Goal: Task Accomplishment & Management: Manage account settings

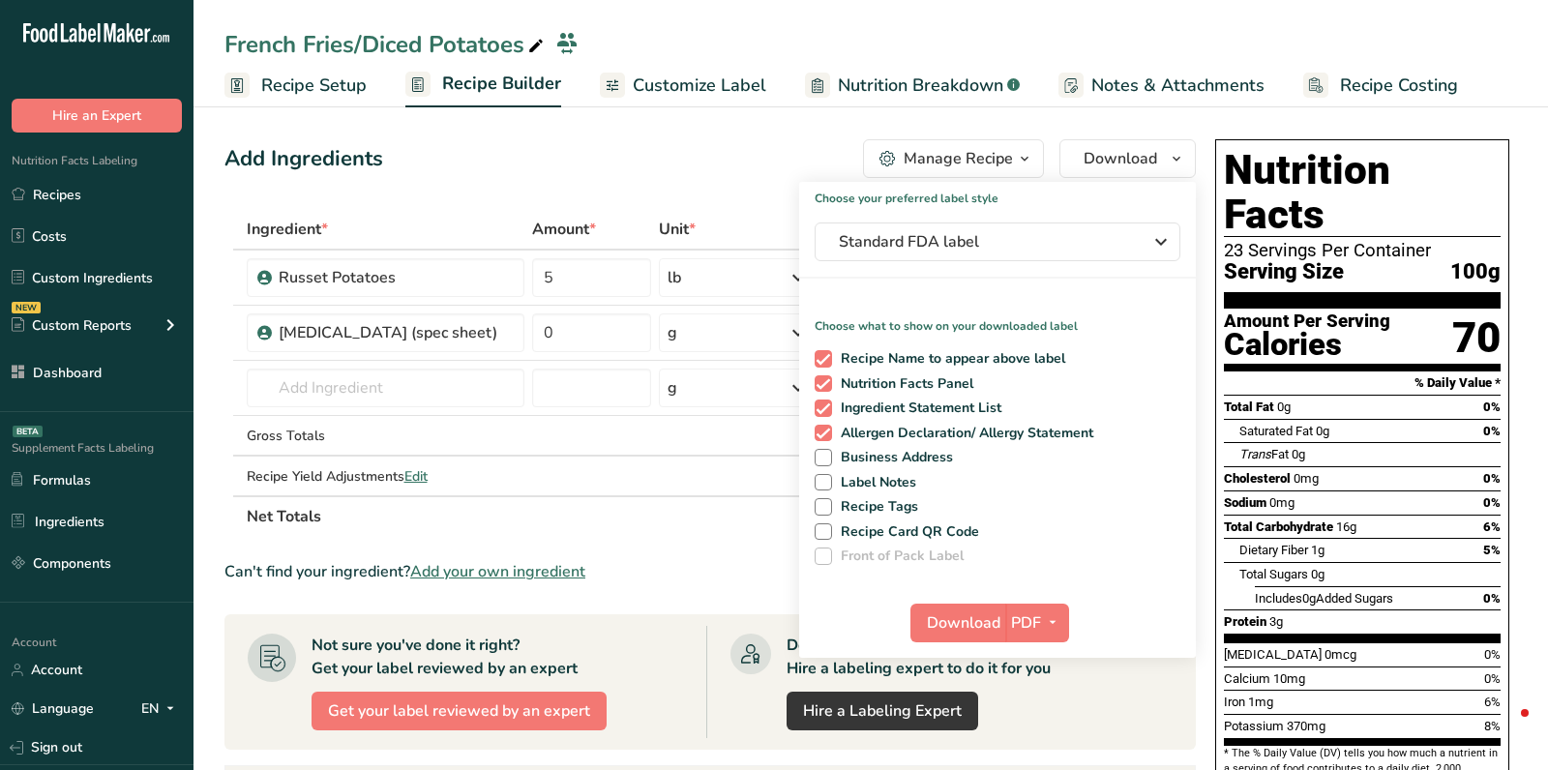
click at [111, 368] on link "Dashboard" at bounding box center [97, 372] width 194 height 37
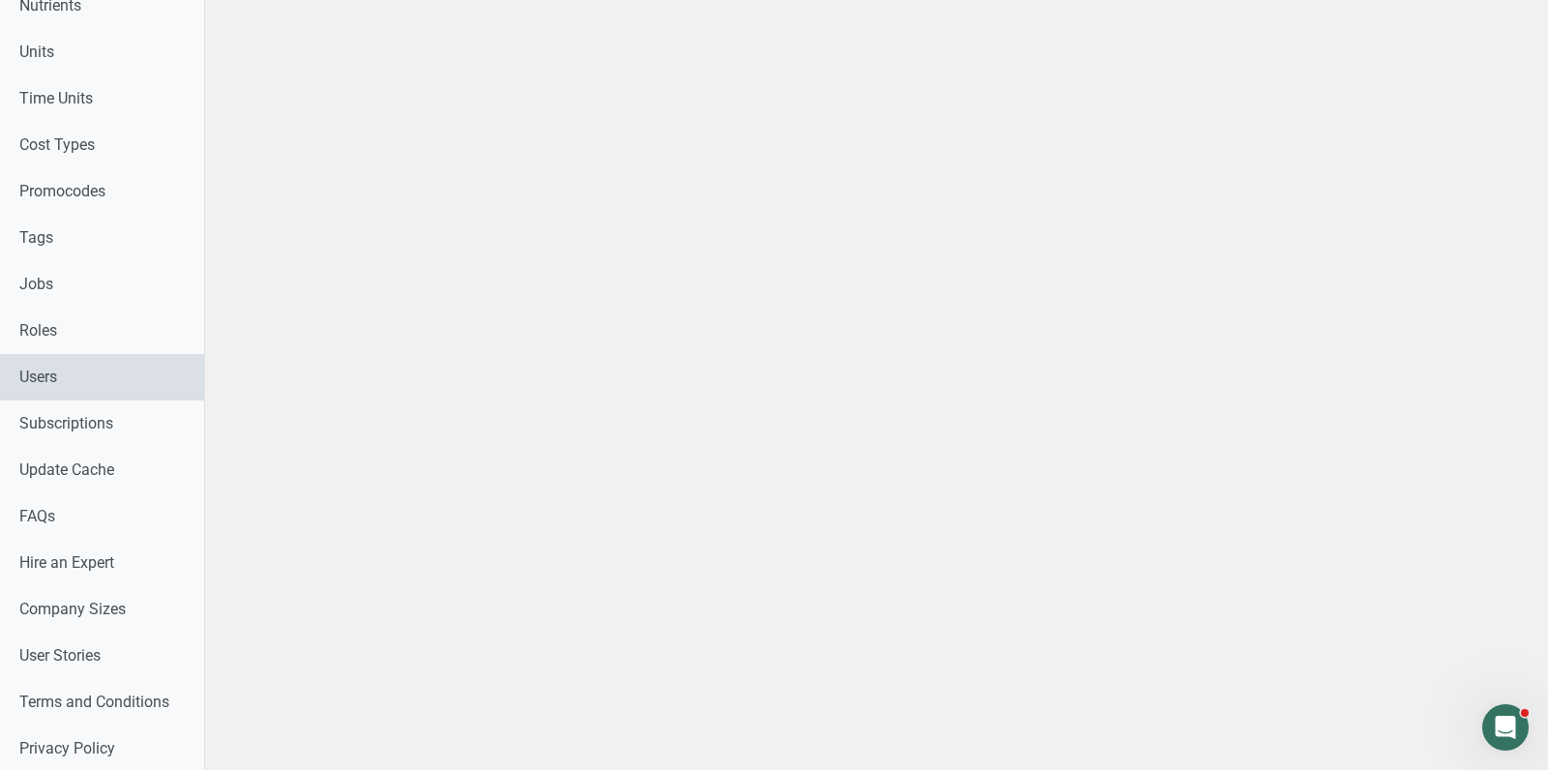
scroll to position [1002, 0]
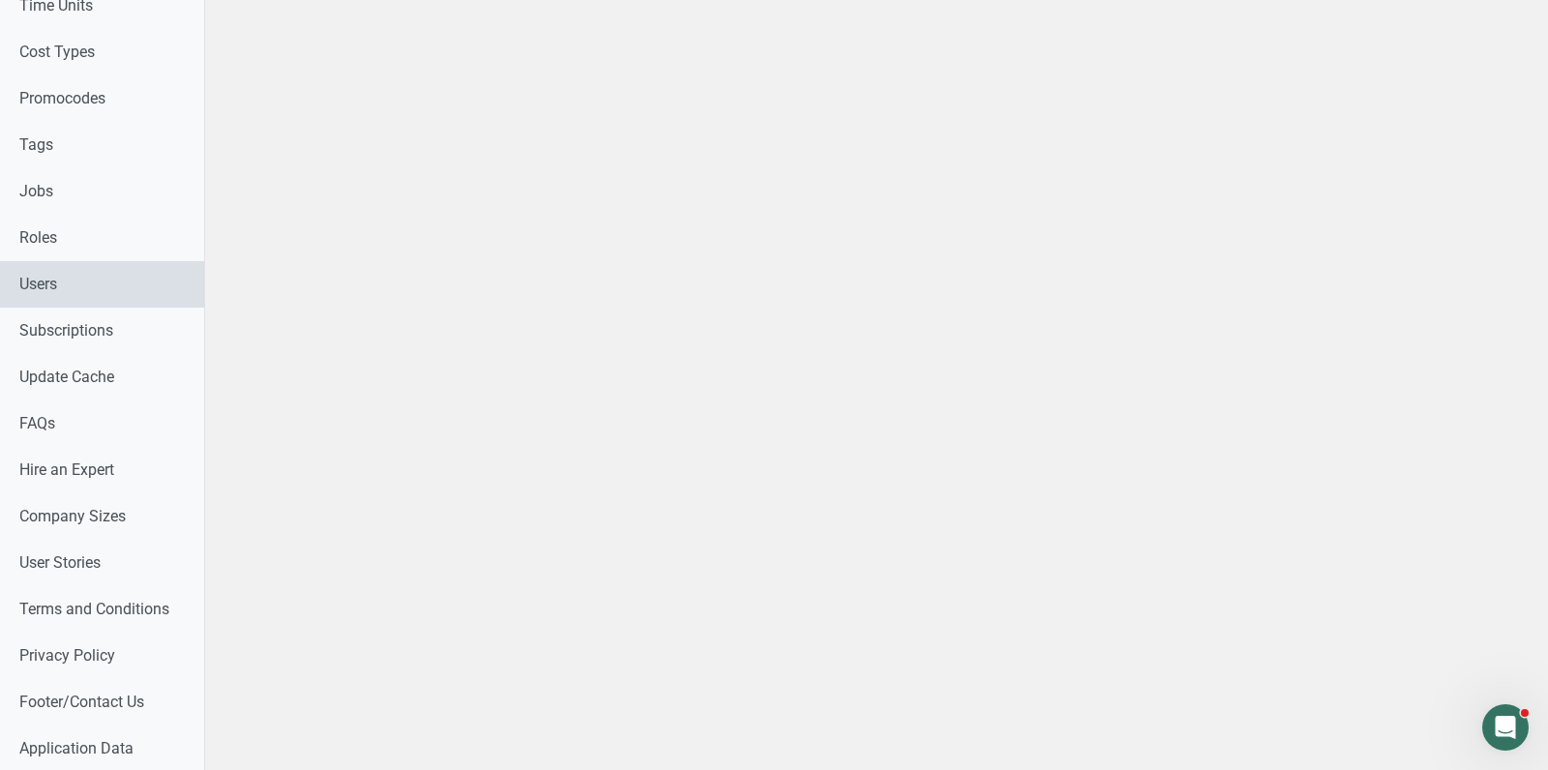
click at [103, 273] on link "Users" at bounding box center [102, 284] width 204 height 46
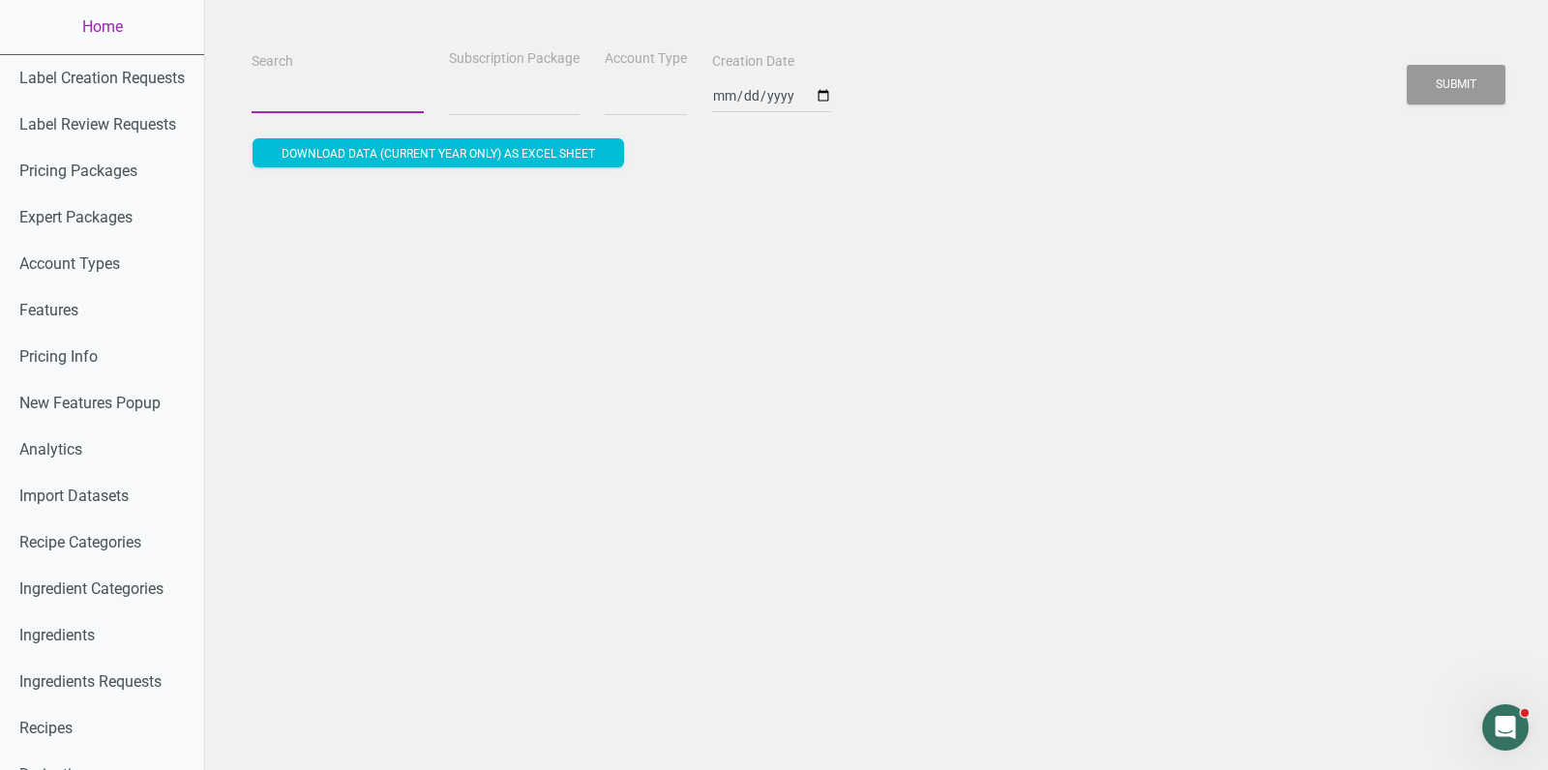
click at [323, 100] on input "Search" at bounding box center [338, 95] width 172 height 35
select select
paste input "[EMAIL_ADDRESS][DOMAIN_NAME]"
type input "[EMAIL_ADDRESS][DOMAIN_NAME]"
select select
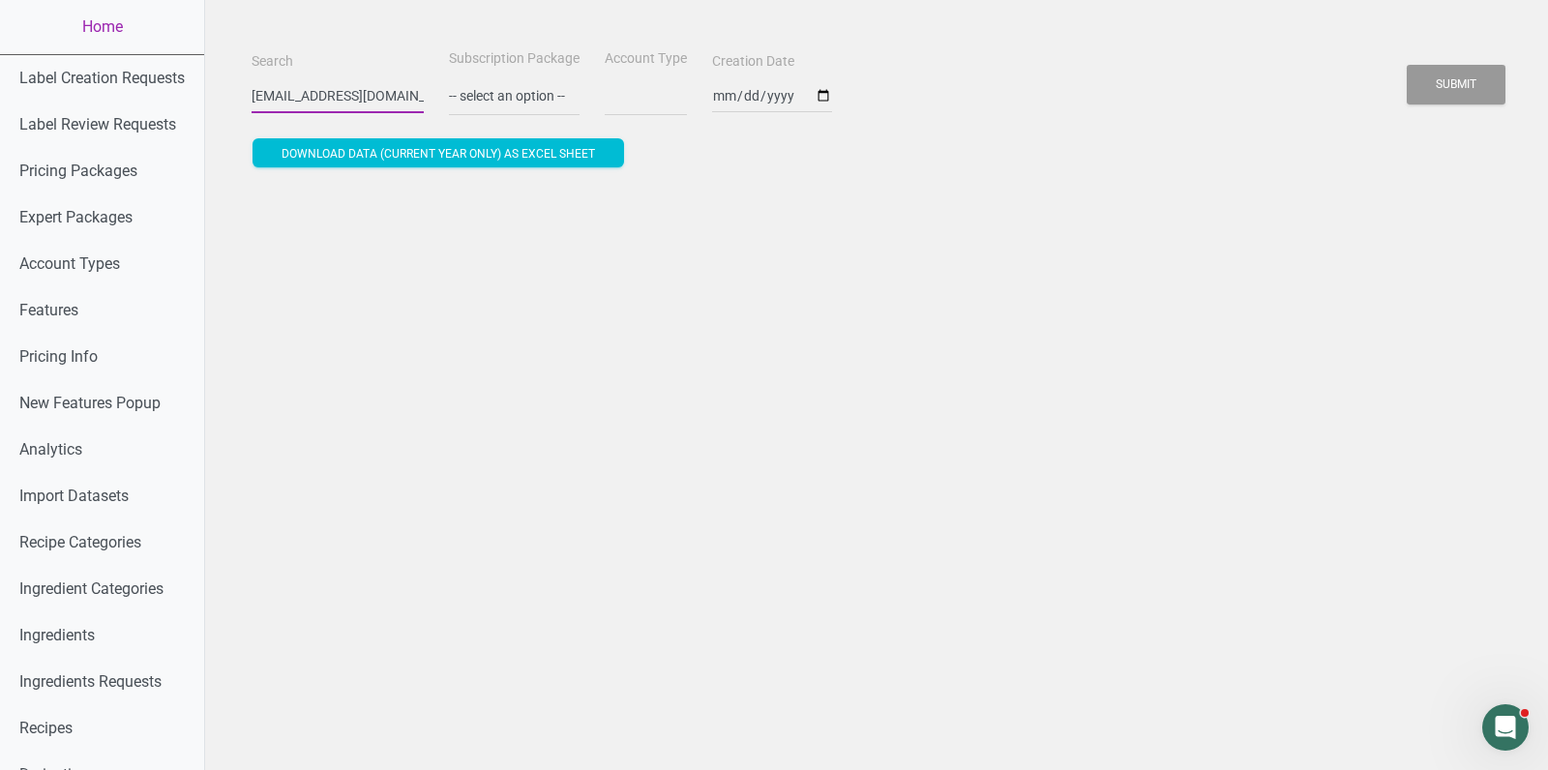
type input "[EMAIL_ADDRESS][DOMAIN_NAME]"
click at [1407, 65] on button "Submit" at bounding box center [1456, 85] width 99 height 40
click at [1475, 75] on button "Submit" at bounding box center [1456, 85] width 99 height 40
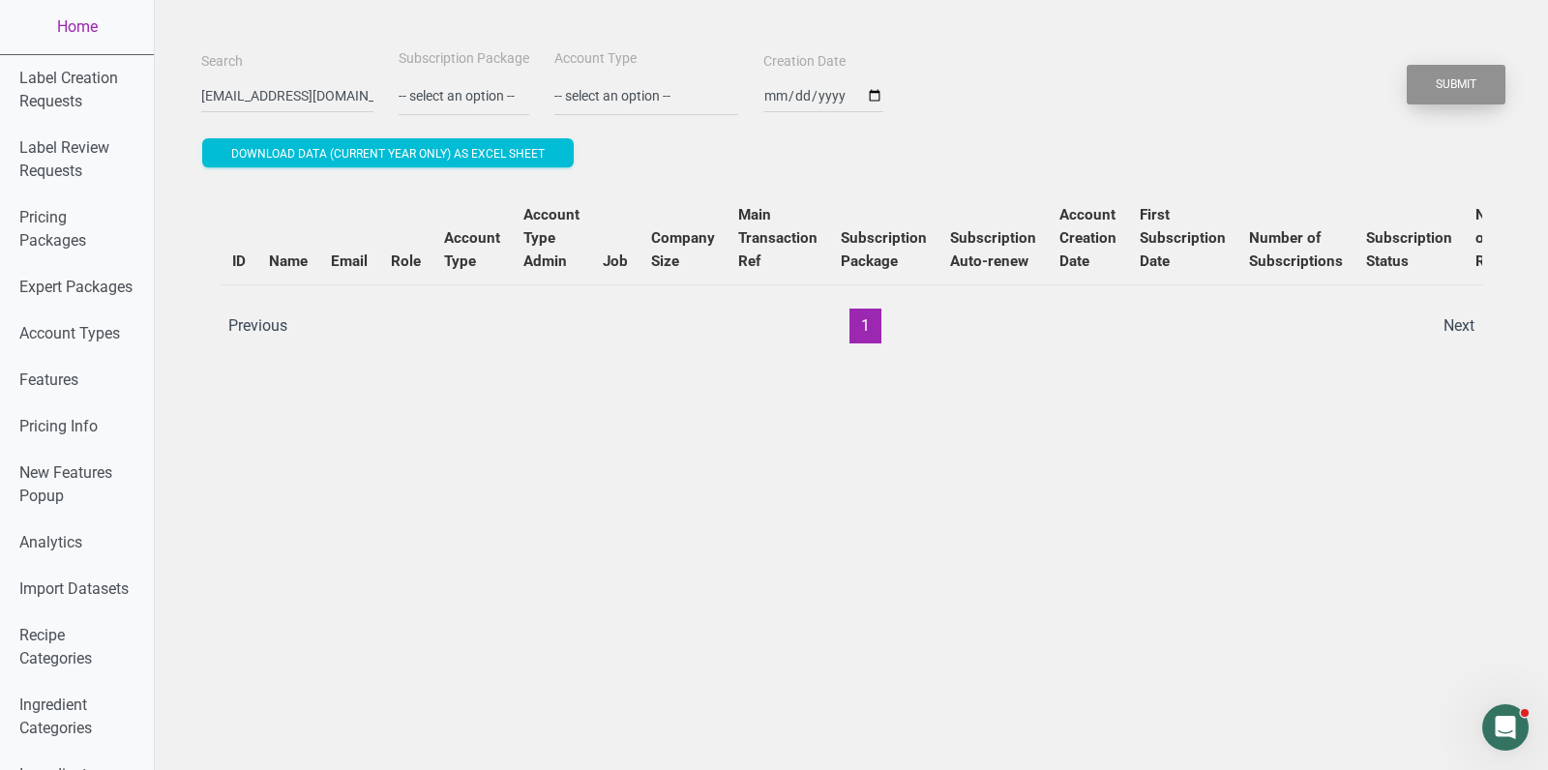
click at [1464, 82] on button "Submit" at bounding box center [1456, 85] width 99 height 40
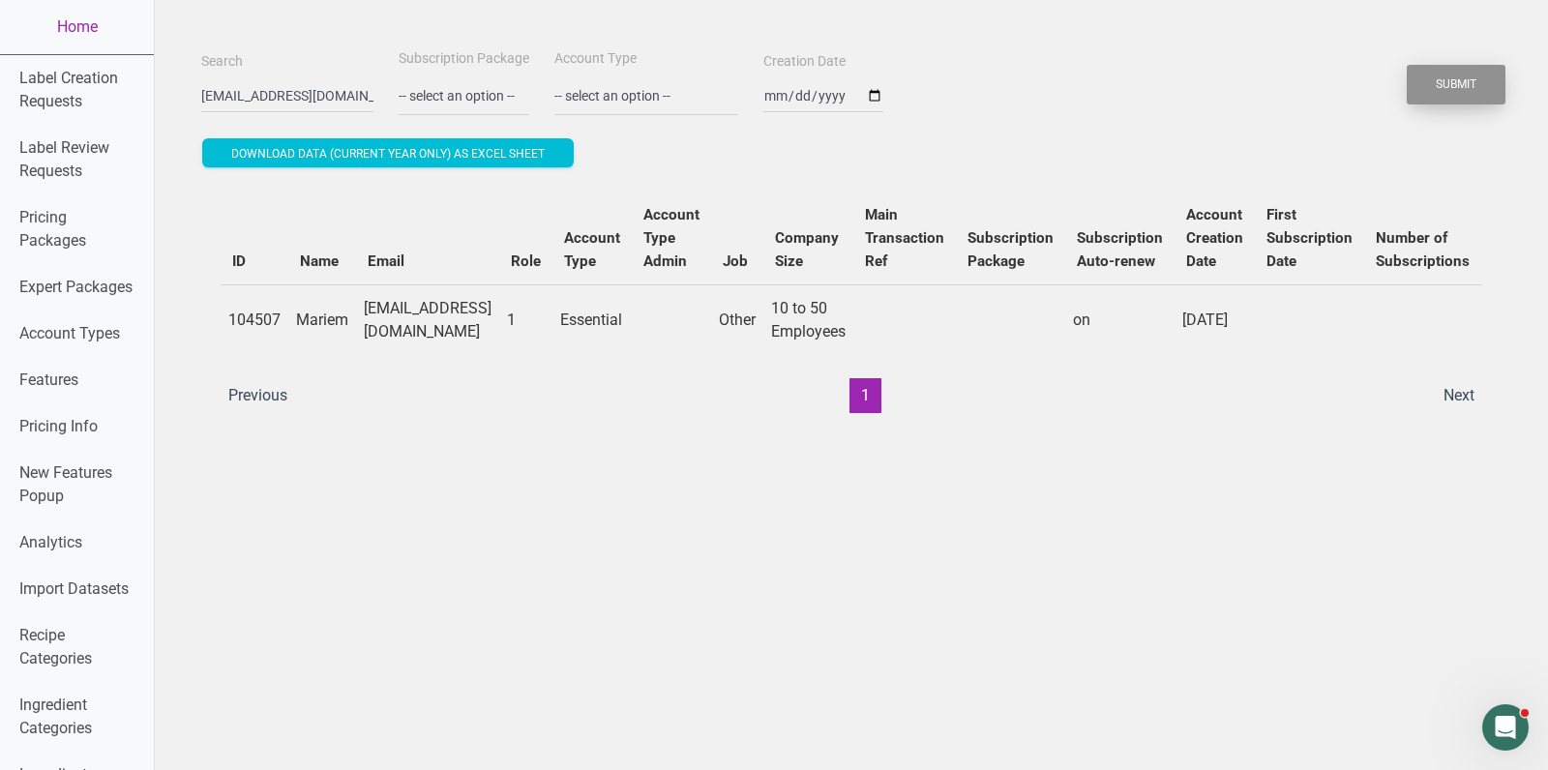
click at [1464, 82] on button "Submit" at bounding box center [1456, 85] width 99 height 40
